Goal: Task Accomplishment & Management: Use online tool/utility

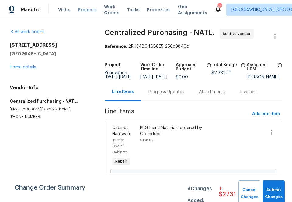
click at [84, 8] on span "Projects" at bounding box center [87, 10] width 19 height 6
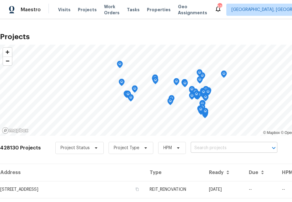
click at [206, 148] on input "text" at bounding box center [226, 148] width 70 height 9
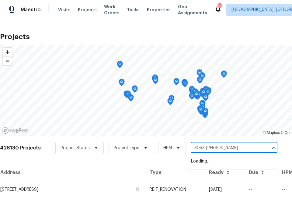
type input "3053 [PERSON_NAME] ter"
click at [208, 166] on li "[STREET_ADDRESS][PERSON_NAME]" at bounding box center [230, 162] width 89 height 10
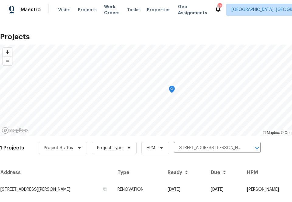
scroll to position [16, 0]
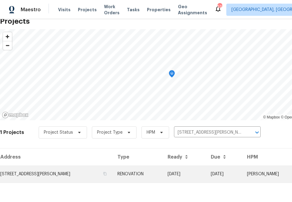
click at [89, 177] on td "[STREET_ADDRESS][PERSON_NAME]" at bounding box center [56, 174] width 113 height 17
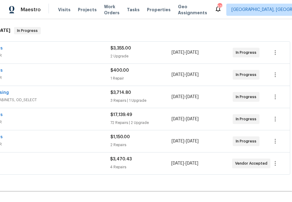
scroll to position [94, 0]
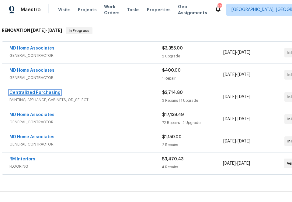
click at [51, 93] on link "Centralized Purchasing" at bounding box center [34, 93] width 51 height 4
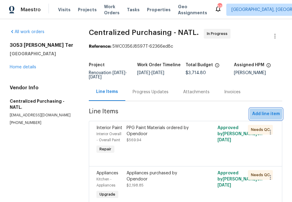
click at [260, 113] on span "Add line item" at bounding box center [266, 114] width 28 height 8
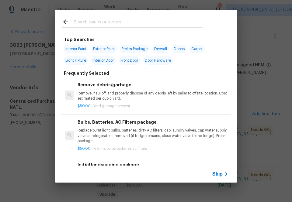
click at [162, 25] on input "text" at bounding box center [138, 22] width 129 height 9
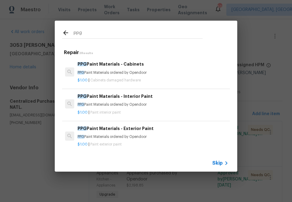
type input "ppg"
click at [130, 83] on p "$1.00 | Cabinets damaged hardware" at bounding box center [153, 80] width 151 height 5
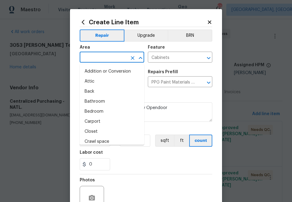
click at [108, 59] on input "text" at bounding box center [103, 57] width 47 height 9
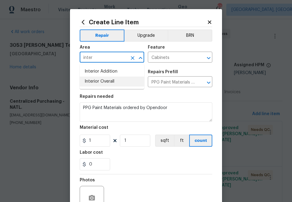
click at [102, 84] on li "Interior Overall" at bounding box center [112, 82] width 64 height 10
type input "Interior Overall"
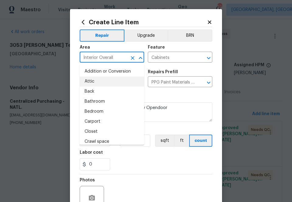
click at [162, 94] on section "Repairs needed PPG Paint Materials ordered by Opendoor Material cost 1 1 sqft f…" at bounding box center [146, 132] width 133 height 83
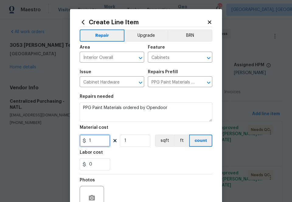
click at [103, 140] on input "1" at bounding box center [95, 141] width 30 height 12
paste input "36.07"
type input "136.07"
click at [117, 164] on div "0" at bounding box center [146, 164] width 133 height 12
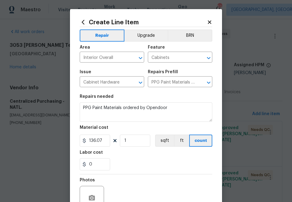
scroll to position [60, 0]
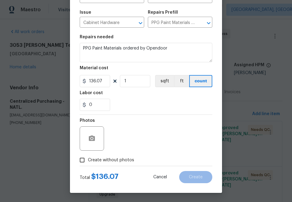
click at [117, 163] on span "Create without photos" at bounding box center [111, 160] width 46 height 6
click at [88, 163] on input "Create without photos" at bounding box center [82, 160] width 12 height 12
checkbox input "true"
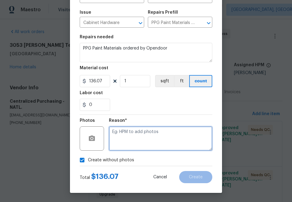
click at [134, 142] on textarea at bounding box center [160, 139] width 103 height 24
type textarea "na"
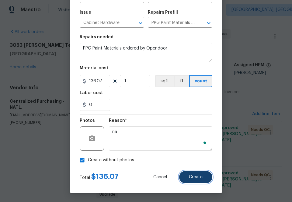
click at [184, 175] on button "Create" at bounding box center [195, 177] width 33 height 12
